Goal: Information Seeking & Learning: Learn about a topic

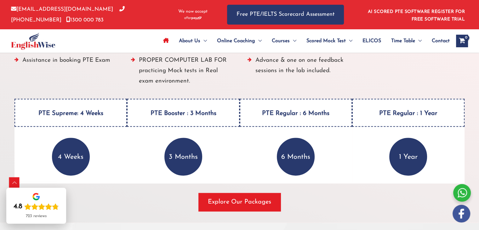
scroll to position [822, 0]
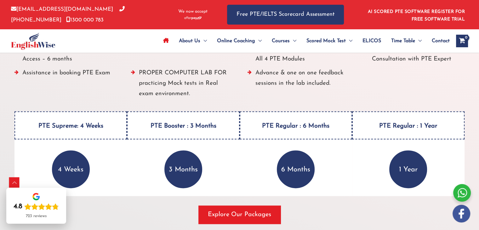
click at [73, 126] on h4 "PTE Supreme: 4 Weeks" at bounding box center [70, 125] width 112 height 28
click at [68, 169] on p "4 Weeks" at bounding box center [71, 169] width 38 height 38
click at [179, 132] on h4 "PTE Booster : 3 Months" at bounding box center [183, 125] width 112 height 28
click at [181, 181] on p "3 Months" at bounding box center [183, 169] width 38 height 38
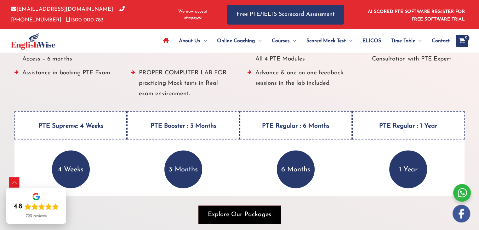
click at [249, 212] on span "Explore Our Packages" at bounding box center [239, 214] width 63 height 9
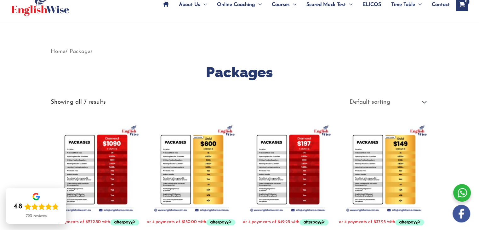
scroll to position [55, 0]
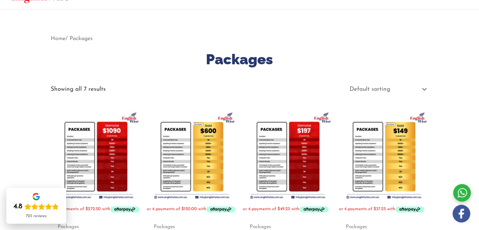
click at [363, 160] on img at bounding box center [384, 155] width 90 height 90
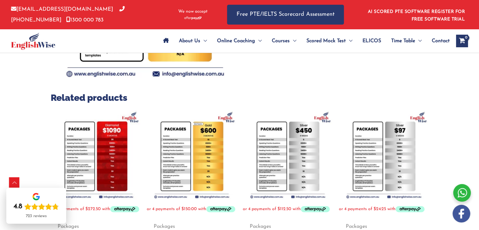
scroll to position [193, 0]
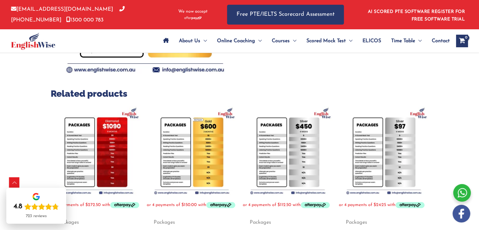
click at [414, 139] on img at bounding box center [384, 151] width 90 height 90
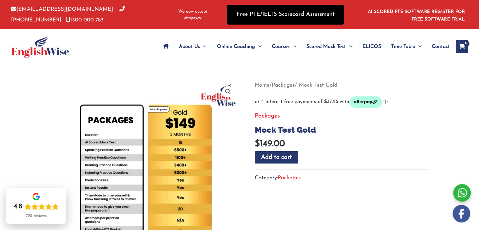
click at [285, 21] on link "Free PTE/IELTS Scorecard Assessment" at bounding box center [285, 15] width 117 height 20
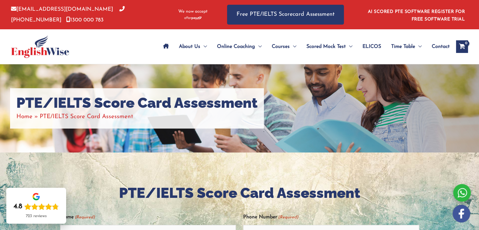
click at [371, 222] on div "Phone Number (Required)" at bounding box center [331, 225] width 176 height 29
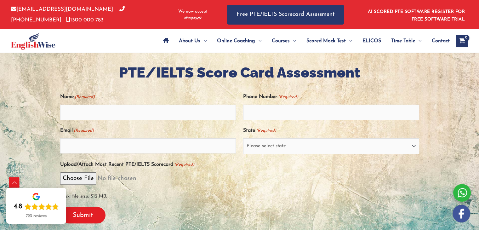
scroll to position [151, 0]
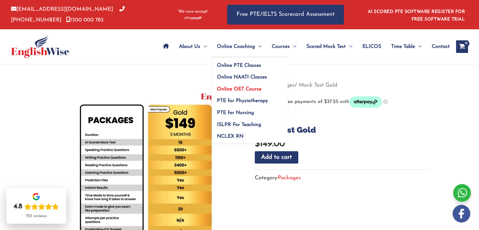
click at [227, 89] on span "Online OET Course" at bounding box center [239, 89] width 44 height 5
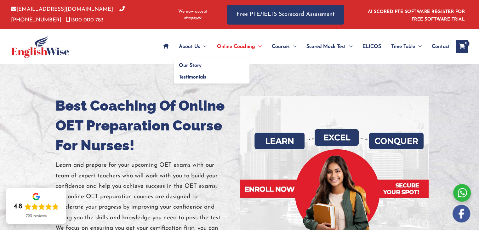
click at [182, 49] on span "About Us" at bounding box center [189, 47] width 21 height 22
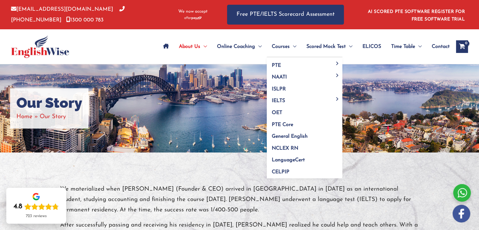
click at [279, 46] on span "Courses" at bounding box center [281, 47] width 18 height 22
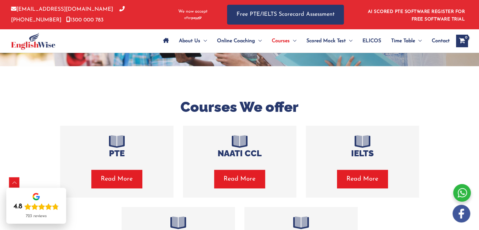
scroll to position [201, 0]
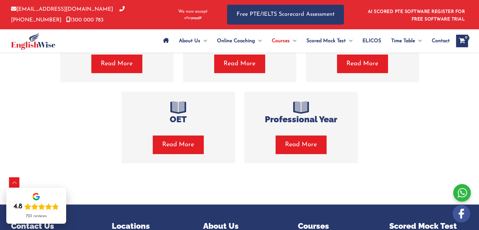
click at [172, 154] on div "OET Read More" at bounding box center [177, 128] width 113 height 72
click at [174, 149] on span "Read More" at bounding box center [178, 144] width 32 height 9
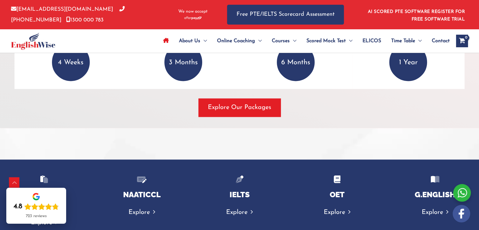
scroll to position [926, 0]
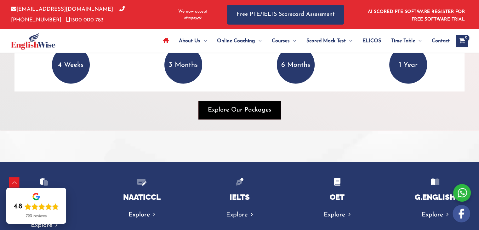
click at [256, 112] on span "Explore Our Packages" at bounding box center [239, 109] width 63 height 9
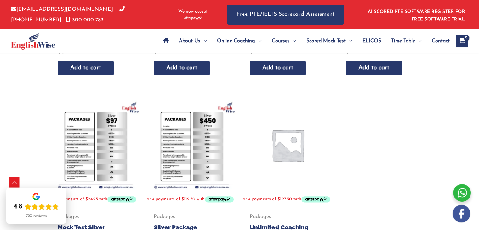
scroll to position [256, 0]
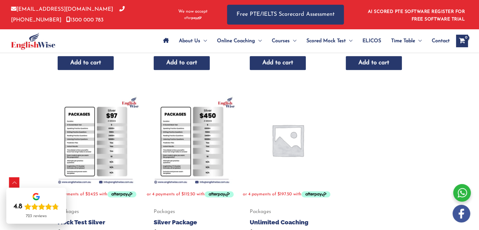
click at [93, 150] on img at bounding box center [96, 140] width 90 height 90
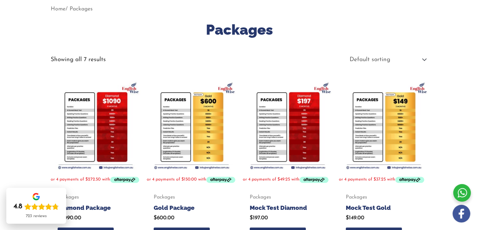
scroll to position [81, 0]
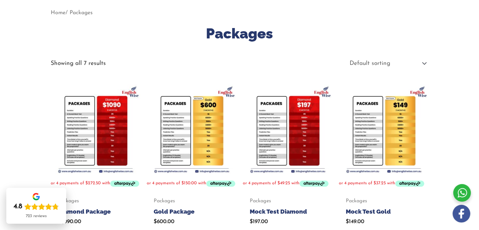
click at [392, 113] on img at bounding box center [384, 129] width 90 height 90
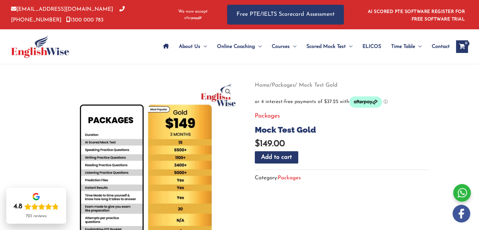
click at [373, 173] on div "Category: Packages" at bounding box center [342, 176] width 174 height 14
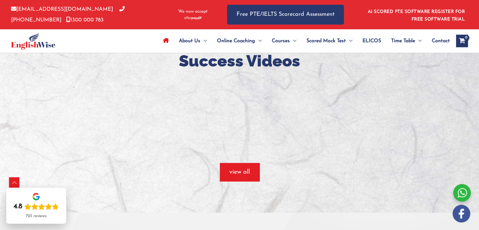
scroll to position [492, 0]
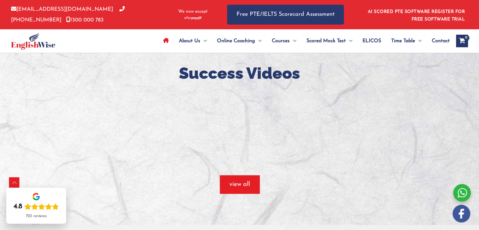
click at [59, 166] on div at bounding box center [239, 170] width 479 height 9
click at [248, 183] on span "view all" at bounding box center [239, 184] width 21 height 9
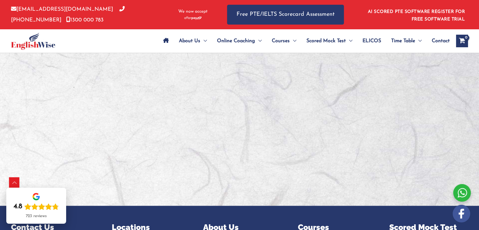
scroll to position [306, 0]
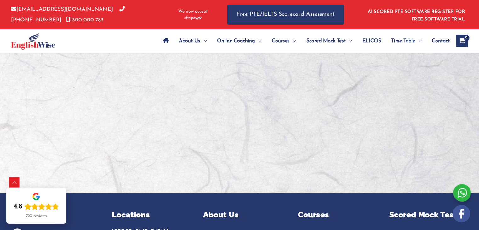
click at [361, 155] on div at bounding box center [239, 151] width 469 height 31
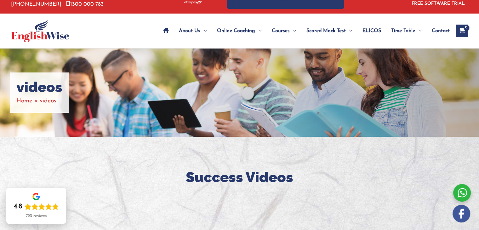
scroll to position [0, 0]
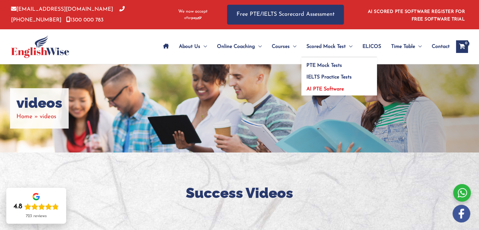
click at [324, 90] on span "AI PTE Software" at bounding box center [324, 89] width 37 height 5
